Goal: Use online tool/utility: Use online tool/utility

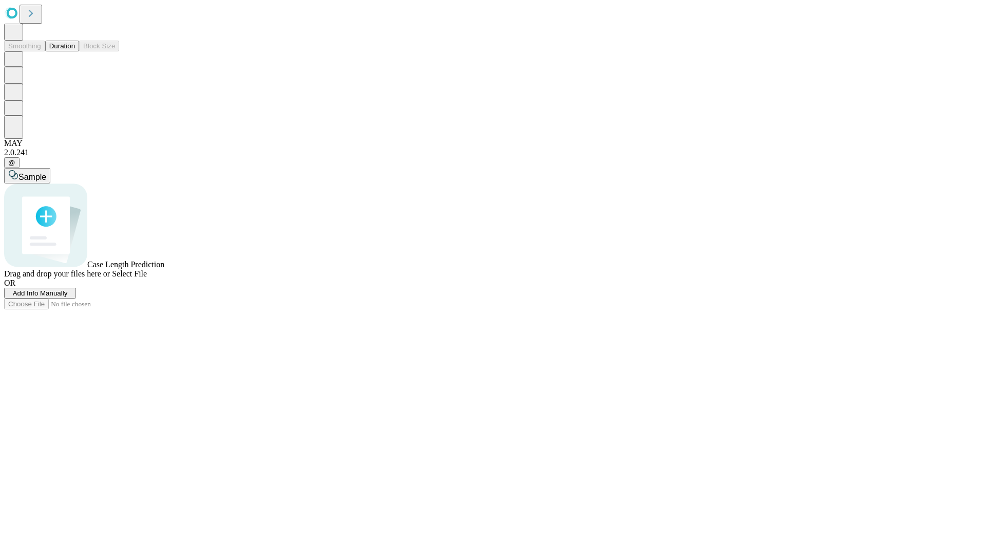
click at [75, 51] on button "Duration" at bounding box center [62, 46] width 34 height 11
click at [147, 278] on span "Select File" at bounding box center [129, 273] width 35 height 9
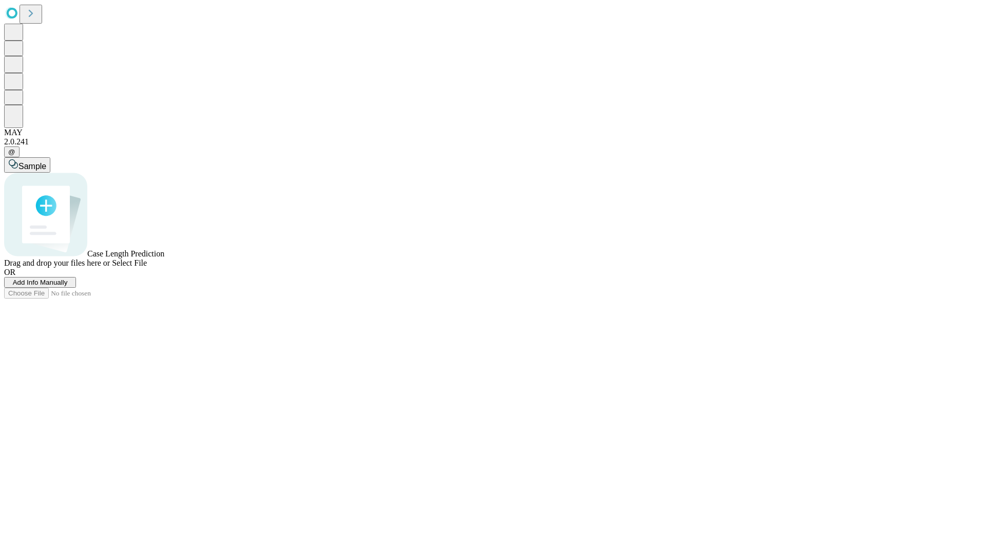
click at [147, 267] on span "Select File" at bounding box center [129, 262] width 35 height 9
